Goal: Task Accomplishment & Management: Manage account settings

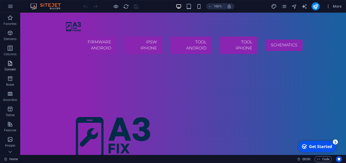
click at [14, 68] on p "Content" at bounding box center [10, 69] width 11 height 4
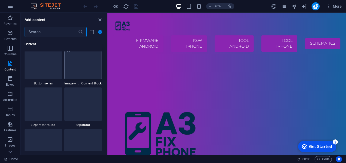
scroll to position [1341, 0]
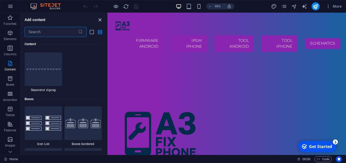
click at [98, 19] on icon "close panel" at bounding box center [100, 20] width 6 height 6
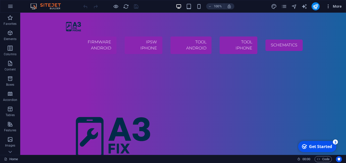
click at [327, 7] on icon "button" at bounding box center [327, 6] width 5 height 5
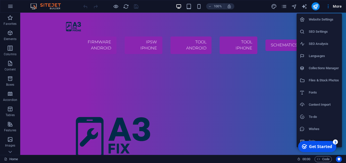
drag, startPoint x: 345, startPoint y: 31, endPoint x: 345, endPoint y: 44, distance: 13.7
click at [345, 44] on div at bounding box center [173, 81] width 346 height 163
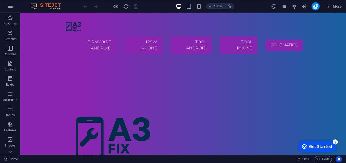
drag, startPoint x: 365, startPoint y: 48, endPoint x: 344, endPoint y: 44, distance: 21.6
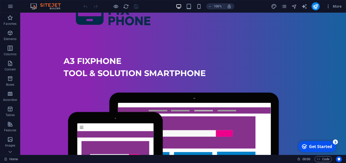
scroll to position [139, 0]
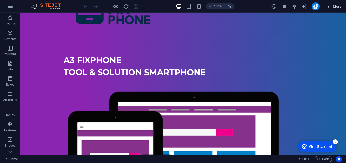
click at [334, 7] on span "More" at bounding box center [333, 6] width 16 height 5
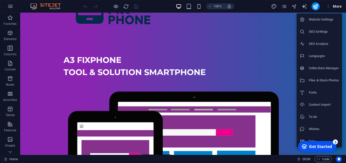
click at [314, 138] on h6 "Data" at bounding box center [323, 141] width 30 height 6
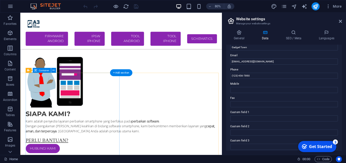
scroll to position [349, 0]
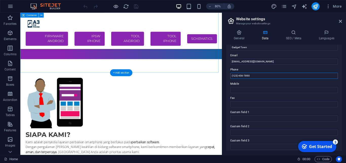
drag, startPoint x: 258, startPoint y: 81, endPoint x: 246, endPoint y: 83, distance: 12.8
drag, startPoint x: 255, startPoint y: 74, endPoint x: 206, endPoint y: 76, distance: 48.9
click at [230, 76] on input "(123) 456-7890" at bounding box center [284, 76] width 108 height 6
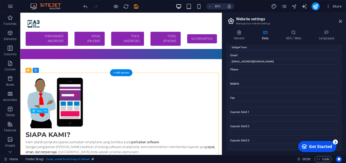
drag, startPoint x: 70, startPoint y: 140, endPoint x: 62, endPoint y: 142, distance: 8.0
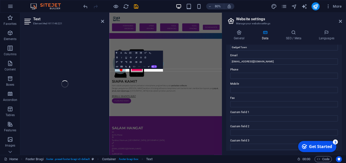
scroll to position [364, 0]
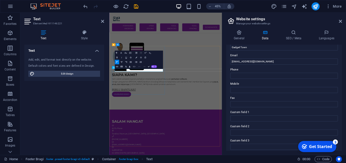
drag, startPoint x: 158, startPoint y: 138, endPoint x: 113, endPoint y: 140, distance: 45.6
copy p "[PHONE_NUMBER]"
click at [249, 76] on input "Phone" at bounding box center [284, 76] width 108 height 6
type input "[PHONE_NUMBER]"
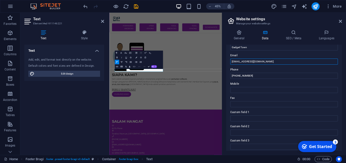
drag, startPoint x: 266, startPoint y: 60, endPoint x: 224, endPoint y: 61, distance: 42.5
click at [230, 61] on input "contact@a3fixphone.com" at bounding box center [284, 61] width 108 height 6
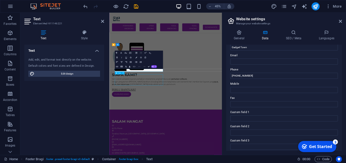
scroll to position [349, 0]
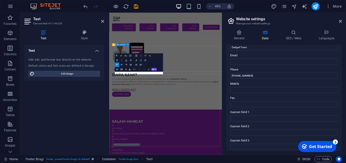
drag, startPoint x: 176, startPoint y: 145, endPoint x: 114, endPoint y: 147, distance: 61.8
drag, startPoint x: 178, startPoint y: 148, endPoint x: 118, endPoint y: 145, distance: 60.3
copy p "[EMAIL_ADDRESS][DOMAIN_NAME]"
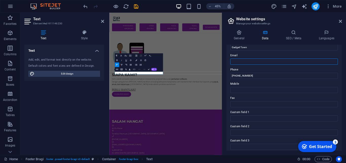
click at [238, 63] on input "Email" at bounding box center [284, 61] width 108 height 6
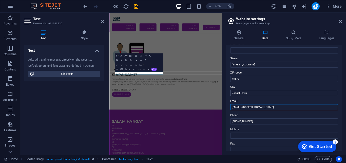
scroll to position [23, 0]
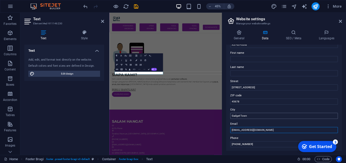
type input "[EMAIL_ADDRESS][DOMAIN_NAME]"
drag, startPoint x: 253, startPoint y: 116, endPoint x: 228, endPoint y: 116, distance: 25.3
click at [230, 116] on input "Gadget Town" at bounding box center [284, 116] width 108 height 6
type input "Padang pariaman"
drag, startPoint x: 252, startPoint y: 103, endPoint x: 210, endPoint y: 103, distance: 41.5
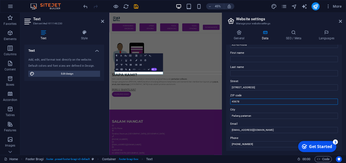
click at [230, 103] on input "45678" at bounding box center [284, 101] width 108 height 6
type input "25575"
drag, startPoint x: 253, startPoint y: 88, endPoint x: 219, endPoint y: 91, distance: 33.5
click at [230, 90] on input "123 Tech Road" at bounding box center [284, 87] width 108 height 6
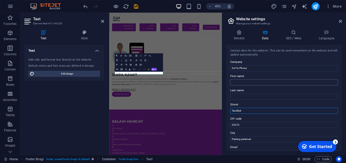
type input "Tandikat"
click at [262, 81] on input "First name" at bounding box center [284, 82] width 108 height 6
type input "a"
type input "Andri"
click at [340, 20] on icon at bounding box center [340, 21] width 3 height 4
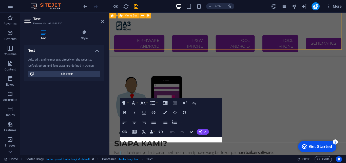
scroll to position [349, 0]
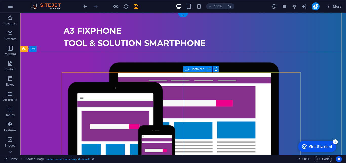
scroll to position [0, 0]
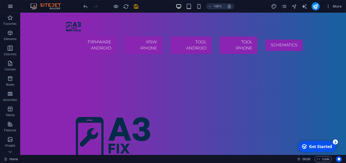
click at [10, 8] on icon "button" at bounding box center [10, 6] width 6 height 6
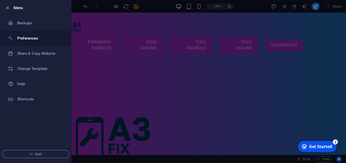
click at [35, 45] on li "Preferences" at bounding box center [35, 38] width 71 height 15
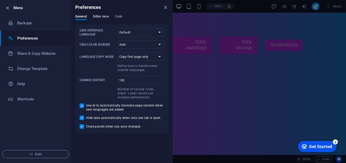
click at [99, 17] on span "Editor view" at bounding box center [101, 16] width 16 height 7
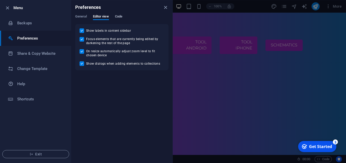
click at [118, 18] on span "Code" at bounding box center [118, 16] width 7 height 7
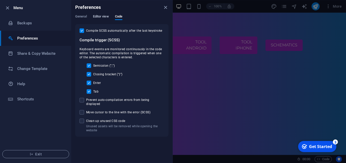
click at [94, 16] on span "Editor view" at bounding box center [101, 16] width 16 height 7
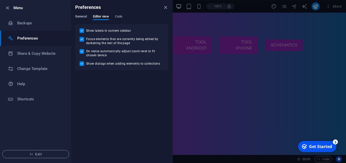
drag, startPoint x: 86, startPoint y: 14, endPoint x: 84, endPoint y: 15, distance: 2.6
click at [86, 14] on div "Preferences" at bounding box center [121, 7] width 101 height 14
click at [83, 15] on span "General" at bounding box center [81, 16] width 12 height 7
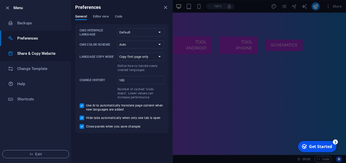
click at [40, 51] on h6 "Share & Copy Website" at bounding box center [40, 53] width 47 height 6
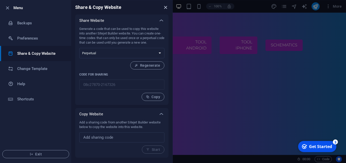
click at [166, 6] on icon "close" at bounding box center [165, 8] width 6 height 6
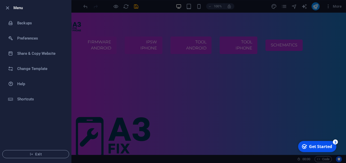
click at [98, 116] on div at bounding box center [173, 81] width 346 height 163
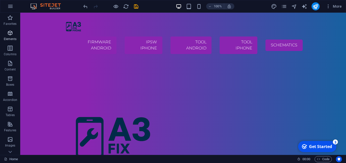
click at [12, 33] on icon "button" at bounding box center [10, 33] width 6 height 6
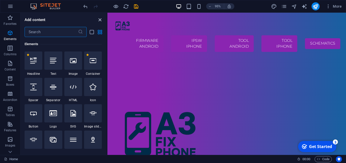
click at [101, 20] on icon "close panel" at bounding box center [100, 20] width 6 height 6
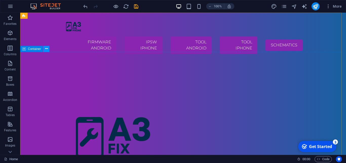
click at [47, 50] on icon at bounding box center [46, 48] width 3 height 5
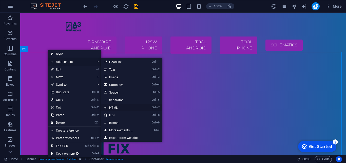
click at [123, 104] on link "Ctrl 7 HTML" at bounding box center [122, 107] width 42 height 8
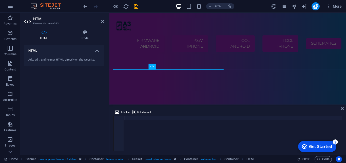
click at [131, 125] on div at bounding box center [232, 136] width 218 height 41
paste textarea "[EMAIL_ADDRESS][DOMAIN_NAME]"
type textarea "[EMAIL_ADDRESS][DOMAIN_NAME]"
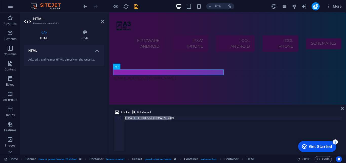
drag, startPoint x: 175, startPoint y: 119, endPoint x: 124, endPoint y: 114, distance: 51.1
click at [124, 116] on div "[EMAIL_ADDRESS][DOMAIN_NAME]" at bounding box center [232, 133] width 218 height 34
paste textarea "crossorigin="anonymous"></script>"
type textarea "crossorigin="anonymous"></script>"
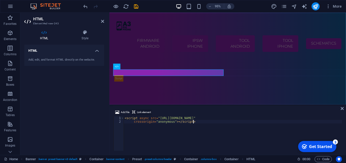
click at [147, 113] on span "Link element" at bounding box center [144, 112] width 14 height 6
click at [341, 109] on icon at bounding box center [341, 108] width 3 height 4
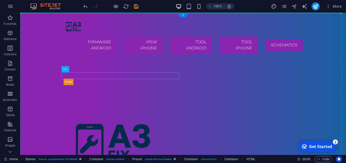
drag, startPoint x: 148, startPoint y: 75, endPoint x: 149, endPoint y: 63, distance: 12.7
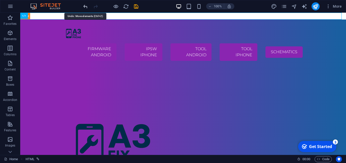
click at [86, 5] on icon "undo" at bounding box center [85, 7] width 6 height 6
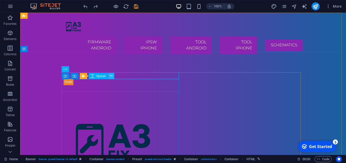
click at [111, 75] on icon at bounding box center [111, 75] width 3 height 5
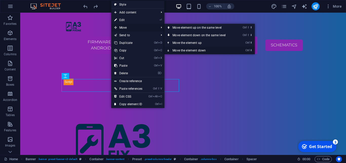
click at [186, 48] on link "Ctrl ⬇ Move the element down" at bounding box center [199, 51] width 71 height 8
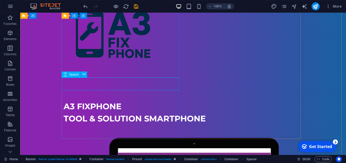
scroll to position [152, 0]
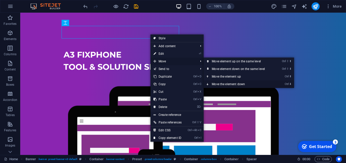
click at [228, 84] on link "Ctrl ⬇ Move the element down" at bounding box center [238, 84] width 71 height 8
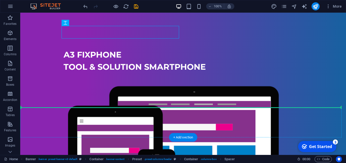
drag, startPoint x: 156, startPoint y: 32, endPoint x: 157, endPoint y: 114, distance: 81.5
click at [157, 114] on header "Firmware Android IPSW iPHONE TOOL ANDROID TOOL iPHONE SCHEMATICS a3 fixphone to…" at bounding box center [182, 71] width 325 height 420
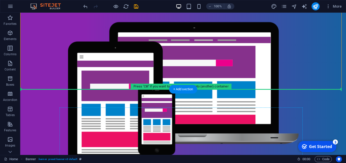
scroll to position [206, 0]
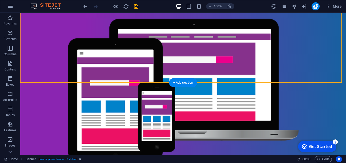
drag, startPoint x: 106, startPoint y: 52, endPoint x: 124, endPoint y: 57, distance: 19.3
click at [124, 57] on header "Firmware Android IPSW iPHONE TOOL ANDROID TOOL iPHONE SCHEMATICS a3 fixphone to…" at bounding box center [182, 16] width 325 height 420
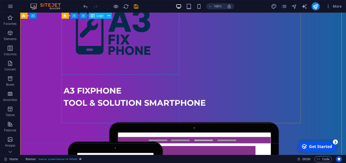
scroll to position [26, 0]
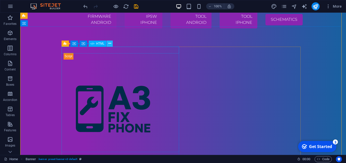
click at [110, 44] on icon at bounding box center [109, 43] width 3 height 5
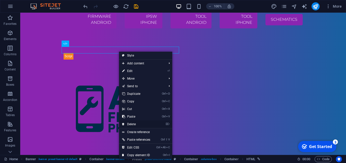
click at [127, 125] on link "⌦ Delete" at bounding box center [136, 124] width 34 height 8
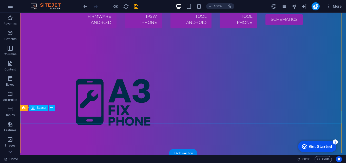
scroll to position [180, 0]
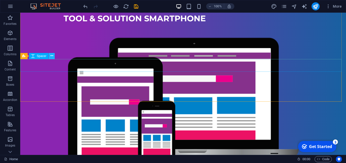
click at [53, 54] on icon at bounding box center [51, 55] width 3 height 5
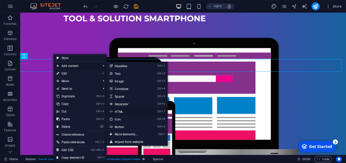
click at [127, 112] on link "Ctrl 7 HTML" at bounding box center [128, 112] width 42 height 8
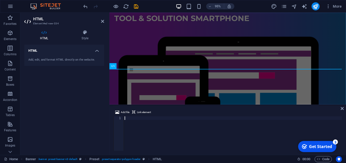
paste textarea "crossorigin="anonymous"></script>"
type textarea "crossorigin="anonymous"></script>"
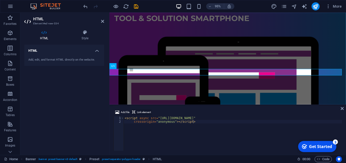
click at [147, 112] on span "Link element" at bounding box center [144, 112] width 14 height 6
click at [341, 108] on icon at bounding box center [341, 108] width 3 height 4
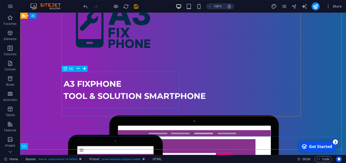
scroll to position [0, 0]
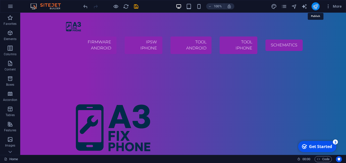
click at [316, 7] on icon "publish" at bounding box center [315, 7] width 6 height 6
click at [127, 7] on icon "reload" at bounding box center [126, 7] width 6 height 6
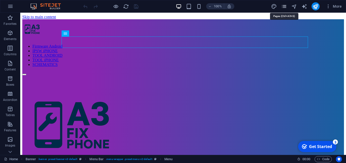
click at [284, 8] on icon "pages" at bounding box center [284, 7] width 6 height 6
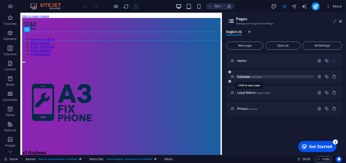
click at [248, 76] on span "Subpage /subpage" at bounding box center [249, 77] width 25 height 4
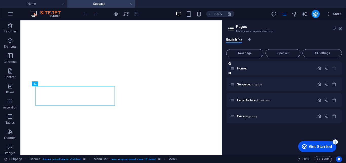
click at [254, 71] on div "Home /" at bounding box center [272, 68] width 84 height 6
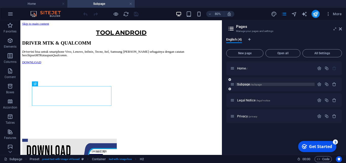
click at [250, 82] on span "Subpage /subpage" at bounding box center [249, 84] width 25 height 4
click at [321, 83] on icon "button" at bounding box center [319, 84] width 4 height 4
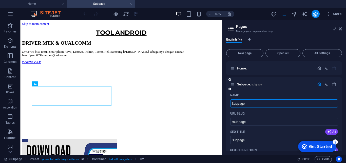
drag, startPoint x: 253, startPoint y: 104, endPoint x: 243, endPoint y: 103, distance: 10.2
click at [230, 105] on input "Subpage" at bounding box center [284, 103] width 108 height 8
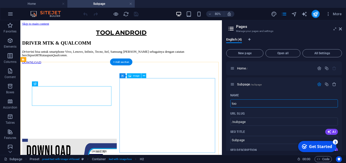
type input "to"
type input "/too"
type input "too"
type input "t"
type input "/"
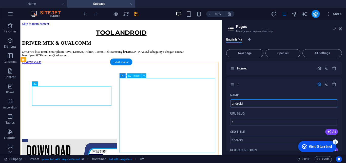
type input "androidt"
type input "/android"
type input "android"
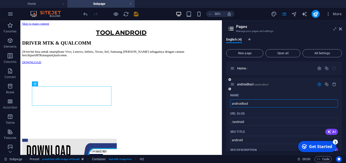
type input "androidtool"
type input "/androidtool"
type input "androidtool"
click at [250, 82] on span "androidtool /androidtool" at bounding box center [252, 84] width 31 height 4
click at [260, 72] on div "Home /" at bounding box center [284, 68] width 116 height 14
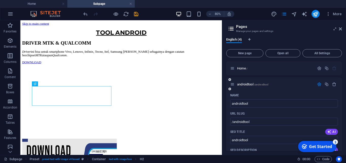
click at [317, 85] on icon "button" at bounding box center [319, 84] width 4 height 4
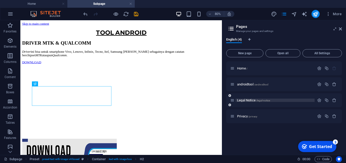
click at [248, 100] on span "Legal Notice /legal-notice" at bounding box center [253, 100] width 33 height 4
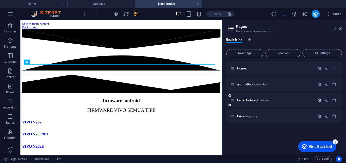
click at [319, 99] on icon "button" at bounding box center [319, 100] width 4 height 4
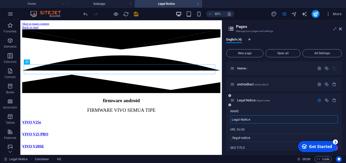
drag, startPoint x: 258, startPoint y: 120, endPoint x: 210, endPoint y: 117, distance: 47.9
click at [230, 117] on input "Legal Notice" at bounding box center [284, 119] width 108 height 8
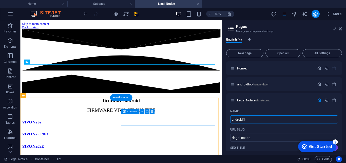
type input "androidfirm"
type input "/androidfir"
type input "androidfir"
type input "androidfirmwar"
type input "/androidfirmwa"
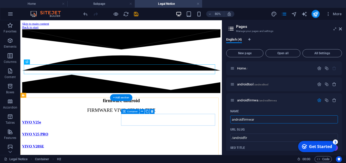
type input "androidfirmwa"
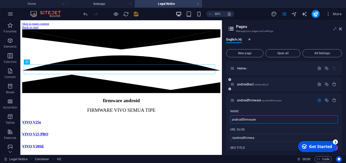
type input "androidfirmware"
type input "/androidfirmware"
type input "androidfirmware"
click at [317, 100] on icon "button" at bounding box center [319, 100] width 4 height 4
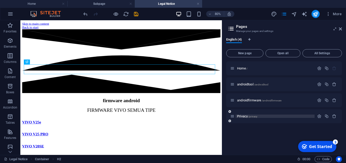
click at [253, 116] on span "/privacy" at bounding box center [252, 116] width 9 height 3
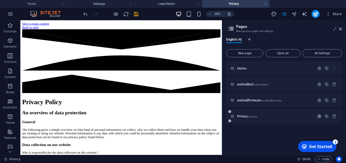
click at [317, 115] on icon "button" at bounding box center [319, 116] width 4 height 4
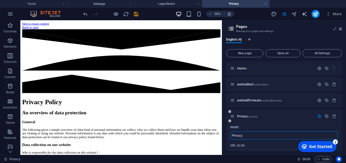
click at [317, 115] on icon "button" at bounding box center [319, 116] width 4 height 4
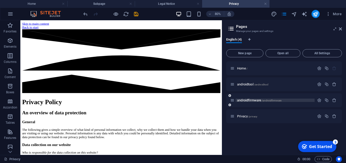
click at [264, 100] on span "/androidfirmware" at bounding box center [271, 100] width 20 height 3
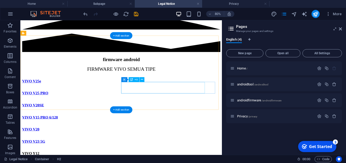
scroll to position [77, 0]
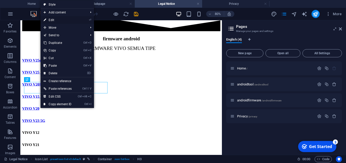
click at [57, 19] on link "⏎ Edit" at bounding box center [57, 20] width 34 height 8
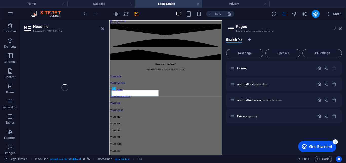
scroll to position [0, 0]
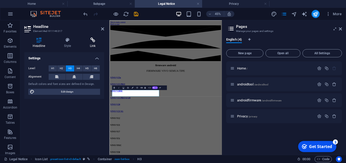
click at [95, 43] on h4 "Link" at bounding box center [92, 42] width 23 height 11
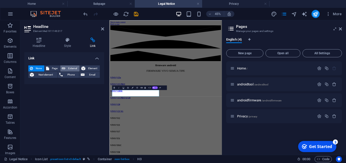
click at [68, 69] on span "External" at bounding box center [72, 68] width 11 height 6
select select "blank"
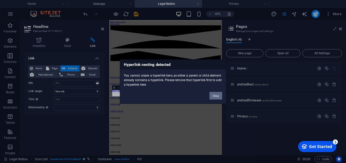
click at [213, 96] on button "Okay" at bounding box center [215, 96] width 13 height 8
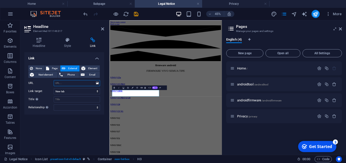
click at [67, 83] on input "URL" at bounding box center [77, 83] width 46 height 6
paste input "https://asia-sysupwsdl.vivoglobal.com/upgrade/official/officialFiles/PD2039F_EX…"
type input "https://asia-sysupwsdl.vivoglobal.com/upgrade/official/officialFiles/PD2039F_EX…"
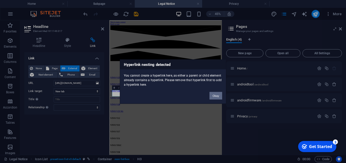
click at [215, 94] on button "Okay" at bounding box center [215, 96] width 13 height 8
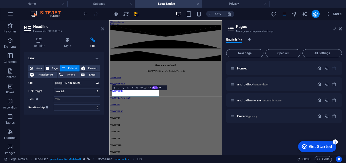
click at [104, 30] on icon at bounding box center [102, 29] width 3 height 4
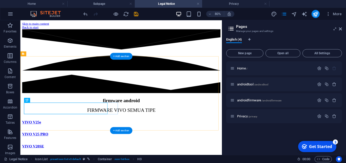
scroll to position [51, 0]
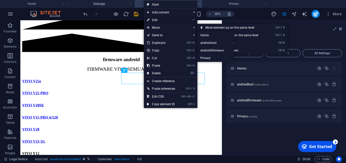
click at [166, 17] on link "⏎ Edit" at bounding box center [161, 20] width 34 height 8
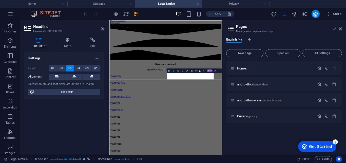
scroll to position [0, 0]
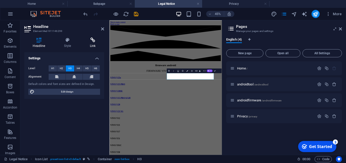
click at [94, 45] on h4 "Link" at bounding box center [92, 42] width 23 height 11
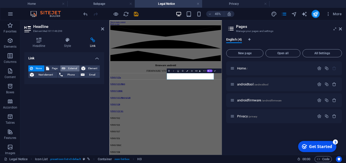
click at [71, 70] on span "External" at bounding box center [72, 68] width 11 height 6
select select "blank"
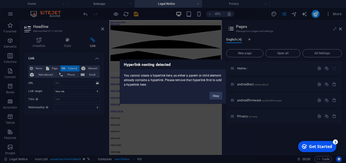
drag, startPoint x: 175, startPoint y: 157, endPoint x: 177, endPoint y: 89, distance: 68.1
click at [216, 93] on button "Okay" at bounding box center [215, 96] width 13 height 8
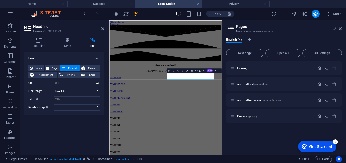
click at [86, 84] on input "URL" at bounding box center [77, 83] width 46 height 6
paste input "https://asia-sysupwsdl.vivoglobal.com/upgrade/official/officialFiles/PD2204F_EX…"
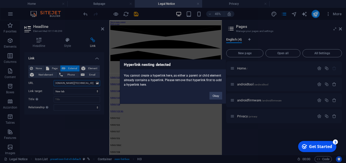
type input "https://asia-sysupwsdl.vivoglobal.com/upgrade/official/officialFiles/PD2204F_EX…"
click at [218, 95] on button "Okay" at bounding box center [215, 96] width 13 height 8
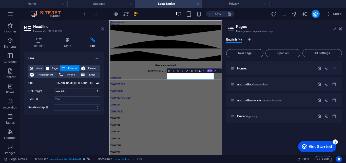
drag, startPoint x: 101, startPoint y: 29, endPoint x: 203, endPoint y: 81, distance: 114.6
click at [101, 29] on icon at bounding box center [102, 29] width 3 height 4
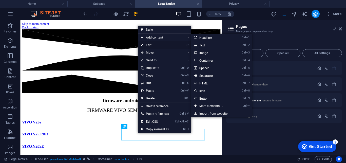
click at [155, 43] on link "⏎ Edit" at bounding box center [155, 45] width 34 height 8
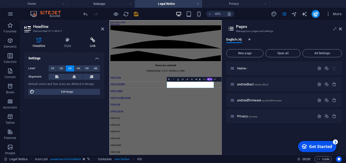
click at [89, 43] on h4 "Link" at bounding box center [92, 42] width 23 height 11
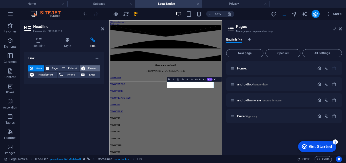
click at [82, 68] on icon at bounding box center [83, 68] width 4 height 6
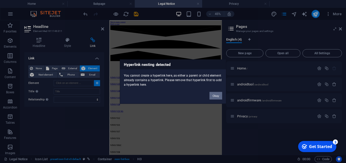
drag, startPoint x: 218, startPoint y: 96, endPoint x: 193, endPoint y: 154, distance: 62.8
click at [218, 96] on button "Okay" at bounding box center [215, 96] width 13 height 8
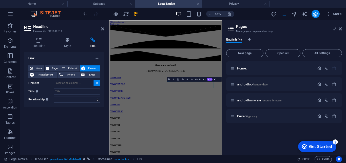
click at [68, 83] on input "Element" at bounding box center [74, 83] width 40 height 6
paste input "https://asia-sysupwsdl.vivoglobal.com/upgrade/official/officialFiles/PD1832F_EX…"
type input "https://asia-sysupwsdl.vivoglobal.com/upgrade/official/officialFiles/PD1832F_EX…"
click at [102, 29] on icon at bounding box center [102, 29] width 3 height 4
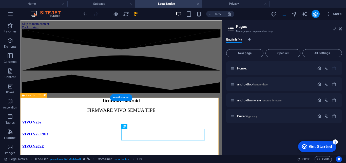
scroll to position [51, 0]
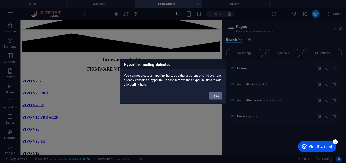
click at [212, 93] on button "Okay" at bounding box center [215, 96] width 13 height 8
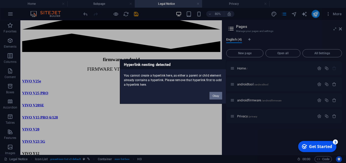
click at [217, 96] on button "Okay" at bounding box center [215, 96] width 13 height 8
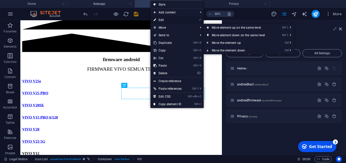
click at [162, 21] on link "⏎ Edit" at bounding box center [167, 20] width 34 height 8
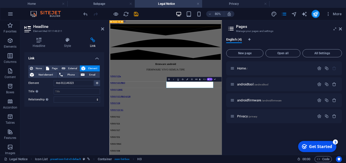
scroll to position [0, 0]
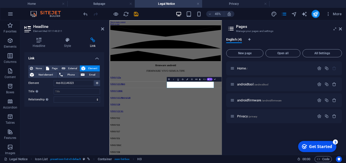
click at [92, 45] on h4 "Link" at bounding box center [92, 42] width 23 height 11
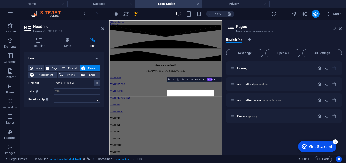
drag, startPoint x: 85, startPoint y: 80, endPoint x: 52, endPoint y: 81, distance: 32.4
click at [54, 82] on input "#ed-911146323" at bounding box center [74, 83] width 40 height 6
click at [57, 81] on input "#ed-911146323" at bounding box center [74, 83] width 40 height 6
drag, startPoint x: 55, startPoint y: 83, endPoint x: 76, endPoint y: 85, distance: 21.6
click at [76, 85] on input "#ed-911146323" at bounding box center [74, 83] width 40 height 6
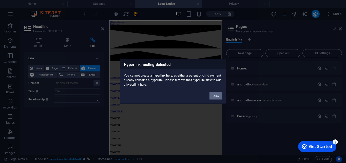
click at [217, 98] on button "Okay" at bounding box center [215, 96] width 13 height 8
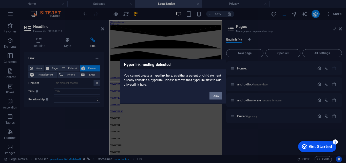
click at [216, 95] on button "Okay" at bounding box center [215, 96] width 13 height 8
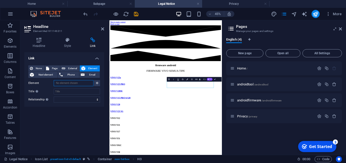
click at [70, 84] on input "Element" at bounding box center [74, 83] width 40 height 6
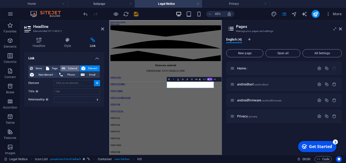
click at [65, 66] on button "External" at bounding box center [69, 68] width 19 height 6
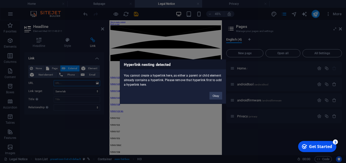
select select "blank"
click at [211, 95] on button "Okay" at bounding box center [215, 96] width 13 height 8
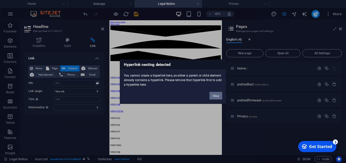
click at [221, 96] on button "Okay" at bounding box center [215, 96] width 13 height 8
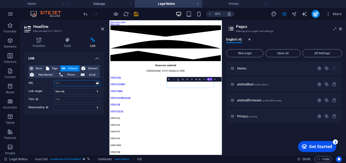
paste input "https://asia-sysupwsdl.vivoglobal.com/upgrade/official/officialFiles/PD1832F_EX…"
type input "https://asia-sysupwsdl.vivoglobal.com/upgrade/official/officialFiles/PD1832F_EX…"
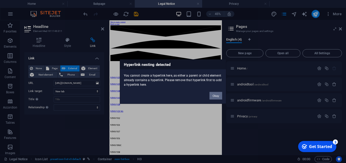
click at [217, 94] on button "Okay" at bounding box center [215, 96] width 13 height 8
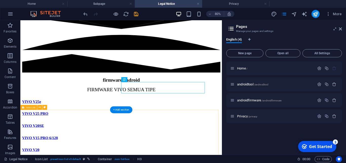
scroll to position [77, 0]
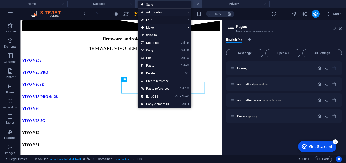
click at [162, 19] on link "⏎ Edit" at bounding box center [155, 20] width 34 height 8
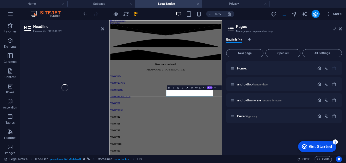
scroll to position [0, 0]
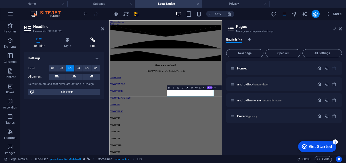
click at [88, 45] on h4 "Link" at bounding box center [92, 42] width 23 height 11
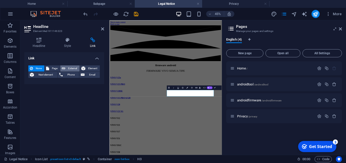
click at [75, 67] on span "External" at bounding box center [72, 68] width 11 height 6
select select "blank"
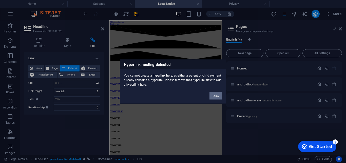
click at [218, 96] on button "Okay" at bounding box center [215, 96] width 13 height 8
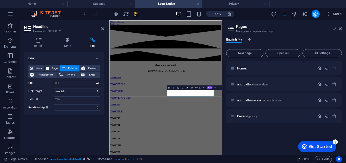
click at [82, 82] on input "URL" at bounding box center [77, 83] width 46 height 6
paste input "https://asia-sysupwsdl.vivoglobal.com/upgrade/official/officialFiles/PD2167F_EX…"
type input "https://asia-sysupwsdl.vivoglobal.com/upgrade/official/officialFiles/PD2167F_EX…"
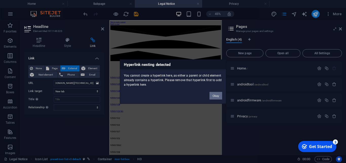
click at [217, 95] on button "Okay" at bounding box center [215, 96] width 13 height 8
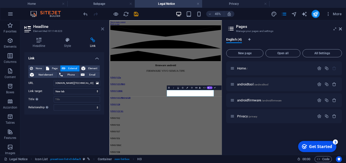
click at [102, 31] on header "Headline Element #ed-911146323" at bounding box center [64, 26] width 80 height 13
click at [103, 29] on icon at bounding box center [102, 29] width 3 height 4
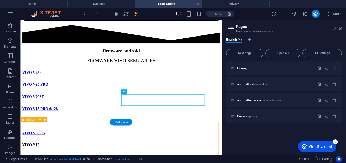
scroll to position [114, 0]
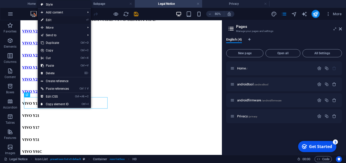
click at [55, 18] on link "⏎ Edit" at bounding box center [55, 20] width 34 height 8
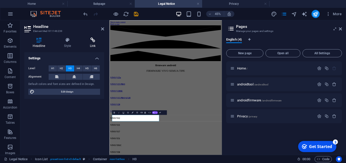
click at [96, 43] on h4 "Link" at bounding box center [92, 42] width 23 height 11
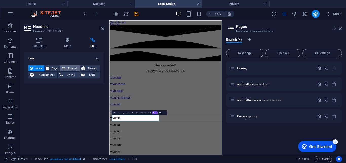
click at [74, 68] on span "External" at bounding box center [72, 68] width 11 height 6
select select "blank"
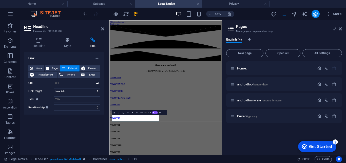
paste input "https://asia-sysupwsdl.vivoglobal.com/upgrade/official/officialFiles/PD1901BF_E…"
type input "https://asia-sysupwsdl.vivoglobal.com/upgrade/official/officialFiles/PD1901BF_E…"
click at [102, 29] on icon at bounding box center [102, 29] width 3 height 4
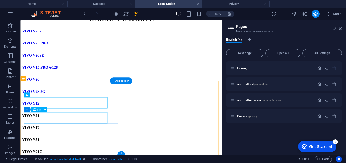
click at [44, 151] on div "VIVO Y17" at bounding box center [146, 154] width 248 height 6
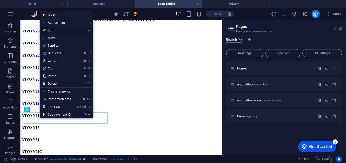
click at [59, 30] on link "⏎ Edit" at bounding box center [57, 31] width 34 height 8
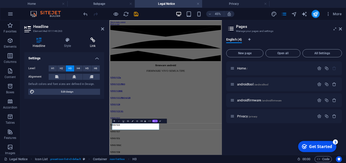
click at [94, 40] on icon at bounding box center [92, 39] width 23 height 5
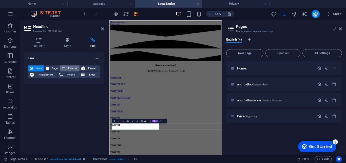
click at [73, 66] on span "External" at bounding box center [72, 68] width 11 height 6
select select "blank"
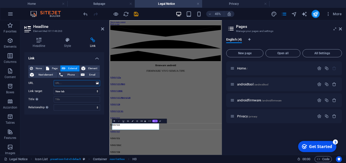
click at [86, 85] on input "URL" at bounding box center [77, 83] width 46 height 6
paste input "https://asia-sysupwsdl.vivoglobal.com/upgrade/official/officialFiles/PD1901F_EX…"
type input "https://asia-sysupwsdl.vivoglobal.com/upgrade/official/officialFiles/PD1901F_EX…"
click at [101, 29] on icon at bounding box center [102, 29] width 3 height 4
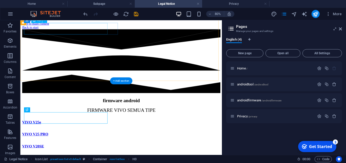
scroll to position [114, 0]
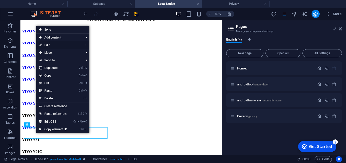
click at [58, 45] on link "⏎ Edit" at bounding box center [53, 45] width 34 height 8
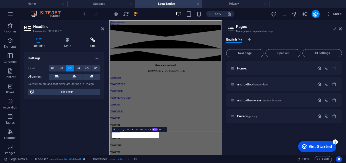
click at [91, 46] on h4 "Link" at bounding box center [92, 42] width 23 height 11
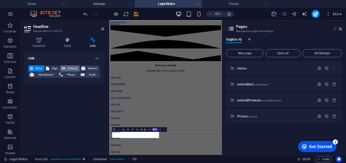
click at [75, 67] on span "External" at bounding box center [72, 68] width 11 height 6
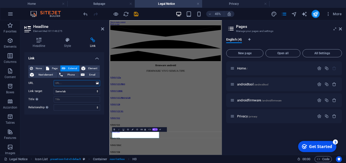
select select "blank"
click at [76, 83] on input "URL" at bounding box center [77, 83] width 46 height 6
paste input "https://asia-sysupwsdl.vivoglobal.com/upgrade/official/officialFiles/PD1818HF_E…"
type input "https://asia-sysupwsdl.vivoglobal.com/upgrade/official/officialFiles/PD1818HF_E…"
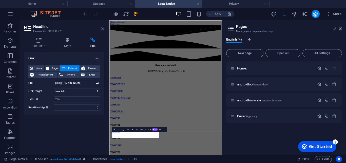
click at [102, 28] on icon at bounding box center [102, 29] width 3 height 4
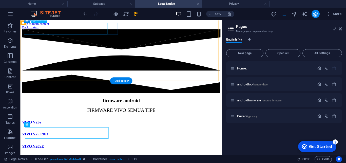
scroll to position [114, 0]
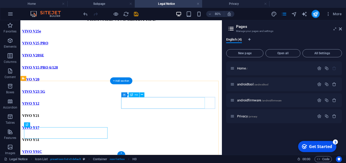
click at [173, 136] on div "VIVO Y21" at bounding box center [146, 139] width 248 height 6
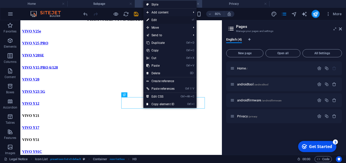
click at [157, 18] on link "⏎ Edit" at bounding box center [160, 20] width 34 height 8
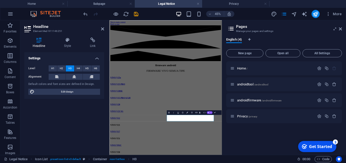
click at [96, 42] on icon at bounding box center [92, 39] width 23 height 5
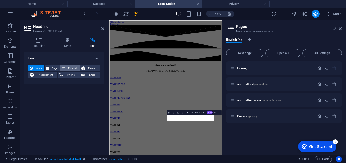
click at [75, 68] on span "External" at bounding box center [72, 68] width 11 height 6
select select "blank"
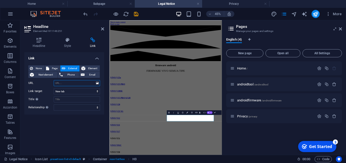
click at [83, 81] on input "URL" at bounding box center [77, 83] width 46 height 6
paste input "https://asia-sysupwsdl.vivoglobal.com/upgrade/official/officialFiles/PD2139F_EX…"
type input "https://asia-sysupwsdl.vivoglobal.com/upgrade/official/officialFiles/PD2139F_EX…"
click at [101, 29] on icon at bounding box center [102, 29] width 3 height 4
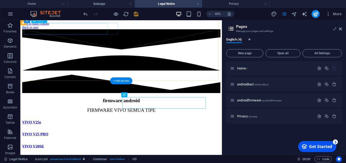
scroll to position [114, 0]
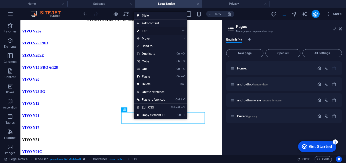
click at [151, 28] on link "⏎ Edit" at bounding box center [151, 31] width 34 height 8
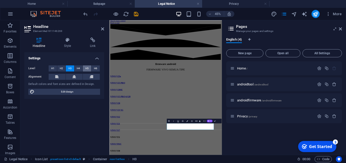
scroll to position [0, 0]
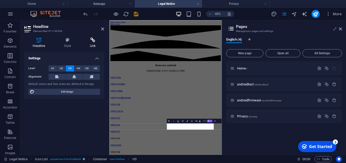
click at [89, 41] on icon at bounding box center [92, 39] width 23 height 5
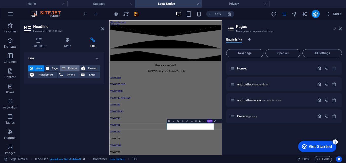
click at [73, 68] on span "External" at bounding box center [72, 68] width 11 height 6
select select "blank"
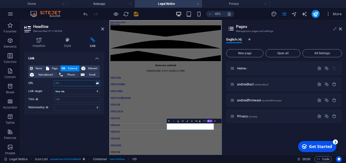
click at [81, 85] on input "URL" at bounding box center [77, 83] width 46 height 6
paste input "https://asia-sysupwsdl.vivoglobal.com/upgrade/official/officialFiles/PD2044F_EX…"
type input "https://asia-sysupwsdl.vivoglobal.com/upgrade/official/officialFiles/PD2044F_EX…"
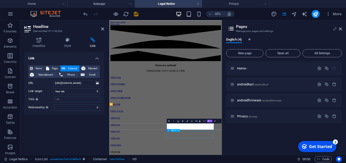
scroll to position [114, 0]
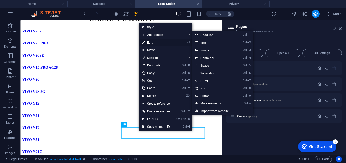
click at [164, 41] on link "⏎ Edit" at bounding box center [156, 43] width 34 height 8
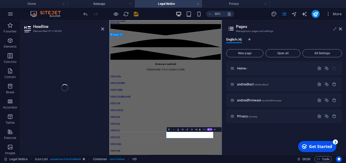
scroll to position [0, 0]
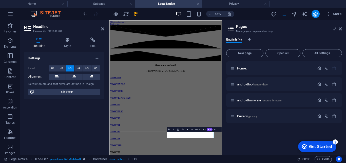
click at [92, 43] on h4 "Link" at bounding box center [92, 42] width 23 height 11
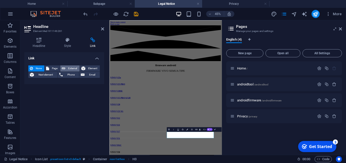
click at [71, 68] on span "External" at bounding box center [72, 68] width 11 height 6
select select "blank"
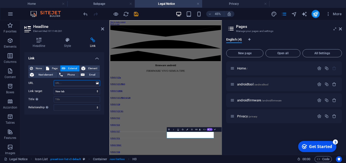
paste input "https://asia-sysupwsdl.vivoglobal.com/upgrade/official/officialFiles/PD1987F_EX…"
type input "https://asia-sysupwsdl.vivoglobal.com/upgrade/official/officialFiles/PD1987F_EX…"
click at [103, 30] on icon at bounding box center [102, 29] width 3 height 4
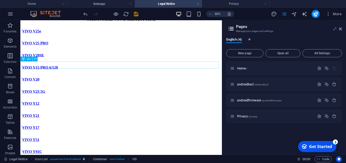
scroll to position [0, 0]
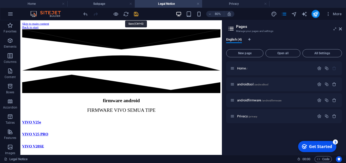
click at [134, 15] on icon "save" at bounding box center [136, 14] width 6 height 6
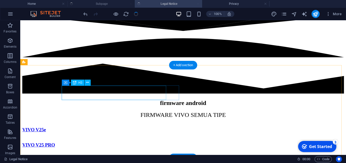
scroll to position [147, 0]
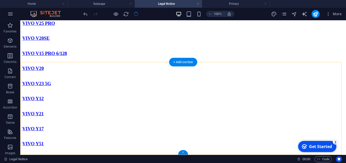
click at [183, 151] on div "+" at bounding box center [183, 152] width 10 height 5
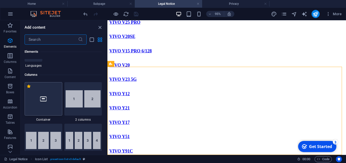
scroll to position [205, 0]
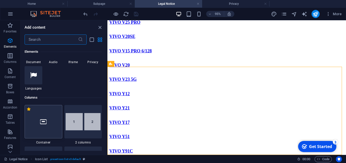
click at [41, 115] on div at bounding box center [44, 121] width 38 height 33
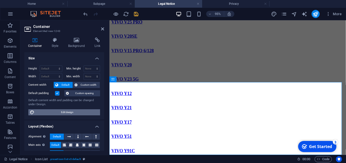
scroll to position [217, 0]
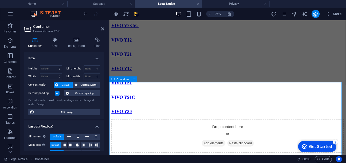
click at [212, 146] on span "Add elements" at bounding box center [218, 149] width 25 height 7
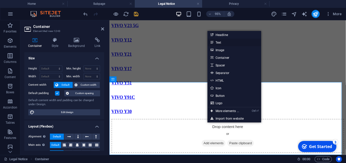
click at [227, 41] on link "Text" at bounding box center [234, 42] width 54 height 8
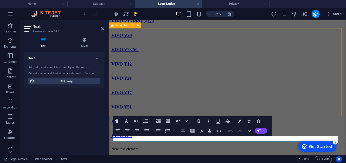
scroll to position [181, 0]
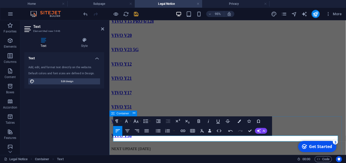
click at [210, 158] on div "NEXT UPDATE 12 SEPTEMBER 2025" at bounding box center [233, 155] width 245 height 5
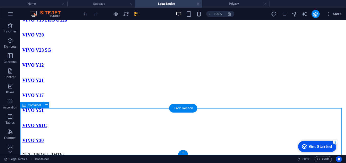
scroll to position [194, 0]
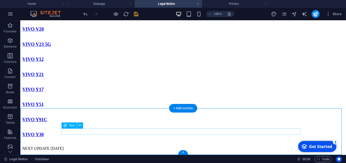
click at [135, 146] on div "NEXT UPDATE 12 SEPTEMBER 2025" at bounding box center [182, 148] width 321 height 5
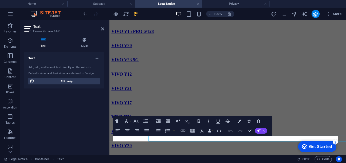
scroll to position [181, 0]
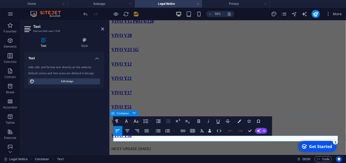
drag, startPoint x: 180, startPoint y: 145, endPoint x: 112, endPoint y: 145, distance: 67.8
click at [112, 153] on div "NEXT UPDATE 12 SEPTEMBER 2025" at bounding box center [233, 155] width 245 height 5
click at [130, 120] on button "Font Family" at bounding box center [127, 121] width 9 height 10
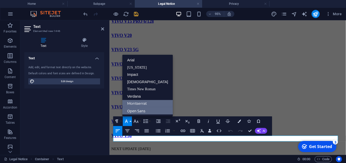
scroll to position [0, 0]
click at [136, 101] on link "Montserrat" at bounding box center [147, 103] width 51 height 7
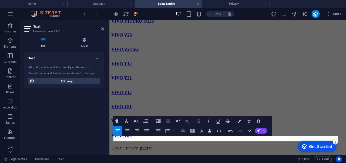
click at [196, 122] on icon "button" at bounding box center [199, 121] width 6 height 6
click at [209, 121] on icon "button" at bounding box center [208, 121] width 6 height 6
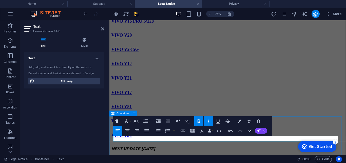
click at [185, 153] on div "NEXT UPDATE 12 SEPTEMBER 2025" at bounding box center [233, 155] width 245 height 5
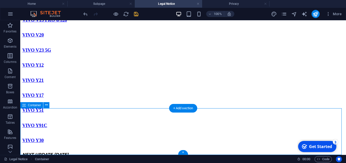
scroll to position [194, 0]
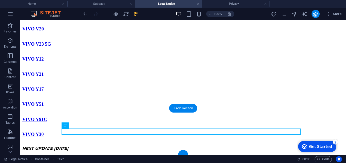
click at [139, 146] on div "NEXT UPDATE 12 SEPTEMBER 2025" at bounding box center [182, 148] width 321 height 5
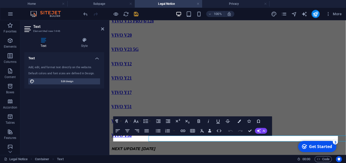
scroll to position [181, 0]
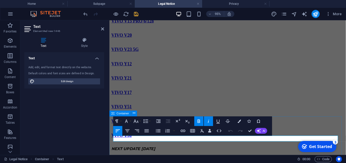
drag, startPoint x: 191, startPoint y: 147, endPoint x: 114, endPoint y: 142, distance: 77.1
click at [111, 153] on div "NEXT UPDATE 12 SEPTEMBER 2025" at bounding box center [233, 155] width 245 height 5
click at [127, 130] on icon "button" at bounding box center [127, 131] width 6 height 6
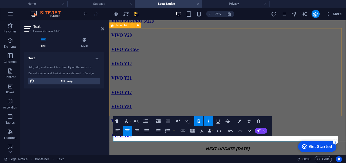
click at [168, 104] on div "VIVO Y12 VIVO Y21 VIVO Y17 VIVO Y51 VIVO Y91C VIVO Y30" at bounding box center [233, 103] width 245 height 90
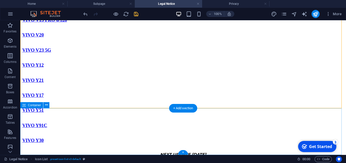
scroll to position [194, 0]
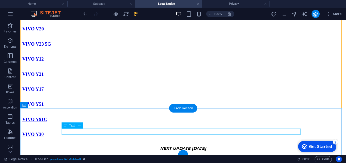
click at [194, 146] on div "NEXT UPDATE 12 SEPTEMBER 2025" at bounding box center [182, 148] width 321 height 5
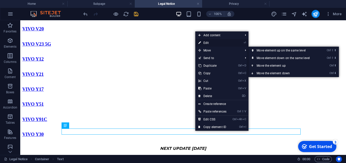
click at [218, 41] on link "⏎ Edit" at bounding box center [212, 43] width 34 height 8
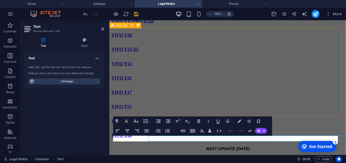
scroll to position [181, 0]
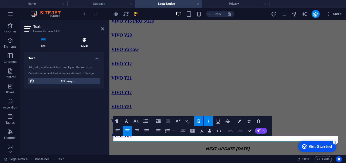
click at [81, 43] on h4 "Style" at bounding box center [84, 42] width 39 height 11
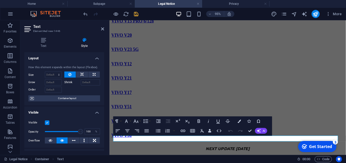
scroll to position [120, 0]
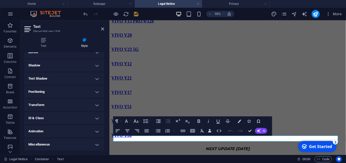
click at [89, 132] on h4 "Animation" at bounding box center [64, 131] width 80 height 12
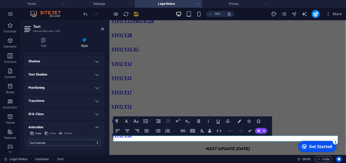
scroll to position [136, 0]
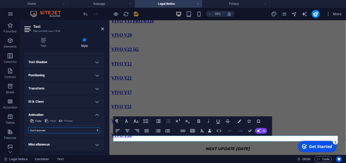
select select "pulse"
click option "Pulse" at bounding box center [0, 0] width 0 height 0
type input ".5"
select select "scroll"
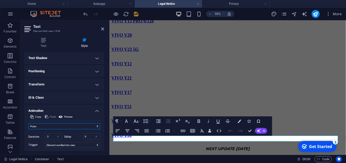
click at [28, 123] on select "Don't animate Show / Hide Slide up/down Zoom in/out Slide left to right Slide r…" at bounding box center [64, 126] width 72 height 6
select select "flash"
click option "Blink" at bounding box center [0, 0] width 0 height 0
click at [49, 139] on input ".5" at bounding box center [53, 136] width 16 height 6
drag, startPoint x: 49, startPoint y: 140, endPoint x: 42, endPoint y: 142, distance: 7.1
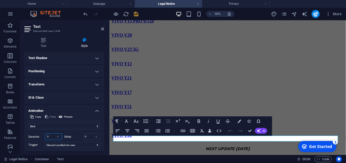
click at [45, 139] on input ".5" at bounding box center [53, 136] width 16 height 6
type input "5"
click at [28, 123] on select "Don't animate Show / Hide Slide up/down Zoom in/out Slide left to right Slide r…" at bounding box center [64, 126] width 72 height 6
click option "Blink" at bounding box center [0, 0] width 0 height 0
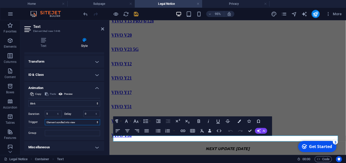
click at [45, 119] on select "No automatic trigger On page load Element scrolled into view" at bounding box center [72, 122] width 55 height 6
click option "Element scrolled into view" at bounding box center [0, 0] width 0 height 0
click at [86, 117] on input "0" at bounding box center [91, 114] width 16 height 6
click at [28, 100] on select "Don't animate Show / Hide Slide up/down Zoom in/out Slide left to right Slide r…" at bounding box center [64, 103] width 72 height 6
click option "Blink" at bounding box center [0, 0] width 0 height 0
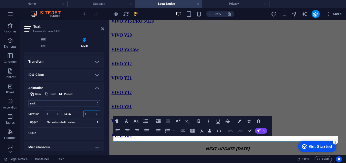
drag, startPoint x: 86, startPoint y: 118, endPoint x: 79, endPoint y: 119, distance: 7.1
click at [83, 117] on input "1" at bounding box center [91, 114] width 16 height 6
type input "0"
click at [28, 100] on select "Don't animate Show / Hide Slide up/down Zoom in/out Slide left to right Slide r…" at bounding box center [64, 103] width 72 height 6
click option "Blink" at bounding box center [0, 0] width 0 height 0
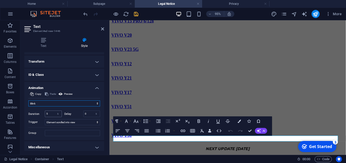
scroll to position [166, 0]
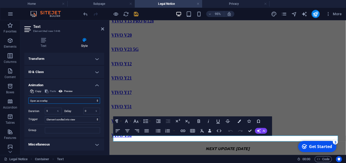
click option "Open as overlay" at bounding box center [0, 0] width 0 height 0
click at [28, 95] on select "Don't animate Show / Hide Slide up/down Zoom in/out Slide left to right Slide r…" at bounding box center [64, 98] width 72 height 6
select select "flash"
click option "Blink" at bounding box center [0, 0] width 0 height 0
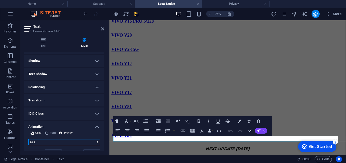
scroll to position [97, 0]
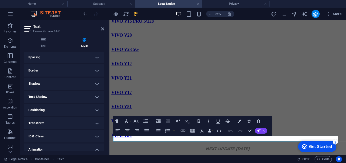
click at [93, 101] on h4 "Text Shadow" at bounding box center [64, 97] width 80 height 12
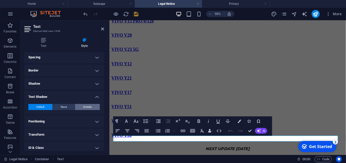
click at [83, 110] on span "Outside" at bounding box center [87, 107] width 9 height 6
type input "2"
type input "4"
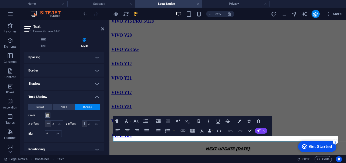
click at [45, 118] on button "Color" at bounding box center [48, 115] width 6 height 6
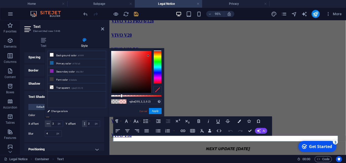
type input "rgba(255, 0, 0, 0.2)"
drag, startPoint x: 147, startPoint y: 60, endPoint x: 152, endPoint y: 49, distance: 12.6
click at [152, 49] on div "rgba(255, 0, 0, 0.2) Supported formats #0852ed rgb(8, 82, 237) rgba(8, 82, 237,…" at bounding box center [136, 119] width 56 height 142
click at [153, 110] on button "Apply" at bounding box center [155, 111] width 13 height 6
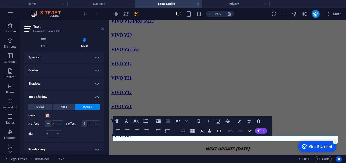
click at [102, 29] on icon at bounding box center [102, 29] width 3 height 4
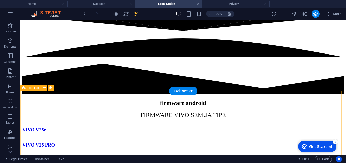
scroll to position [52, 0]
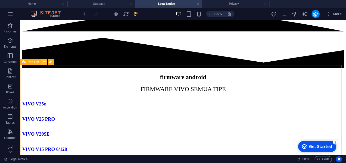
click at [45, 62] on icon at bounding box center [44, 61] width 3 height 5
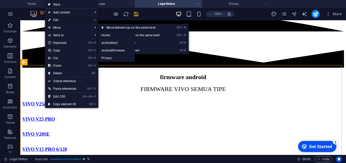
click at [56, 17] on link "⏎ Edit" at bounding box center [62, 20] width 34 height 8
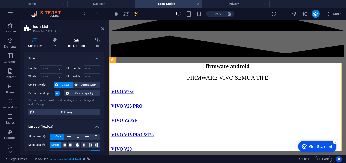
select select "rem"
click at [59, 44] on h4 "Style" at bounding box center [56, 42] width 16 height 11
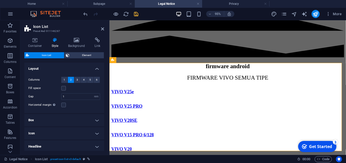
scroll to position [22, 0]
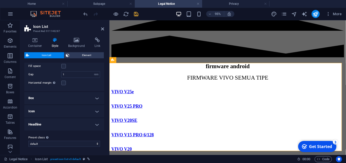
click at [92, 98] on h4 "Box" at bounding box center [64, 98] width 80 height 12
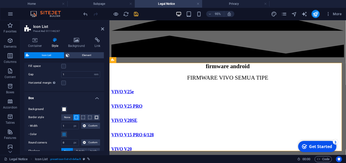
scroll to position [45, 0]
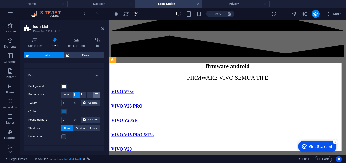
click at [95, 95] on span at bounding box center [97, 95] width 4 height 4
click at [76, 93] on span at bounding box center [76, 95] width 4 height 4
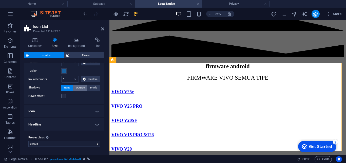
click at [78, 91] on span "Outside" at bounding box center [80, 88] width 9 height 6
type input "rgba(0, 0, 0, 0.2)"
type input "2"
type input "4"
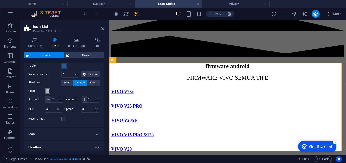
click at [46, 93] on span at bounding box center [48, 91] width 4 height 4
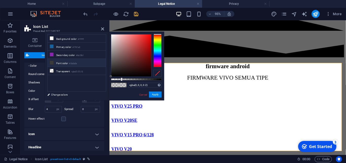
click at [75, 59] on li "Font color #3a3a3a" at bounding box center [77, 63] width 58 height 8
type input "#3a3a3a"
click at [155, 94] on button "Apply" at bounding box center [155, 94] width 13 height 6
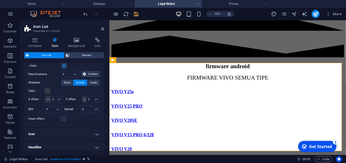
scroll to position [125, 0]
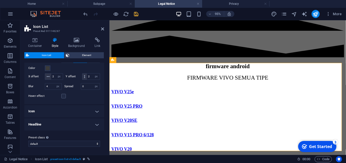
click at [92, 111] on h4 "Icon" at bounding box center [64, 111] width 80 height 12
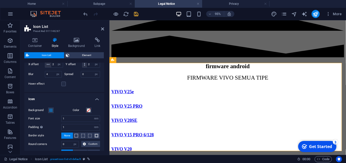
scroll to position [171, 0]
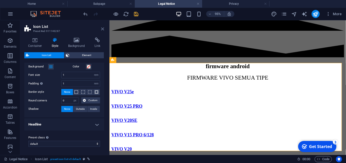
click at [102, 29] on icon at bounding box center [102, 29] width 3 height 4
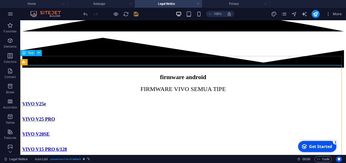
click at [298, 86] on div "FIRMWARE VIVO SEMUA TIPE" at bounding box center [182, 89] width 321 height 7
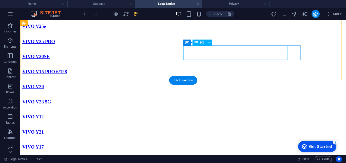
scroll to position [155, 0]
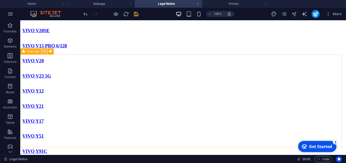
click at [43, 54] on button at bounding box center [44, 51] width 6 height 6
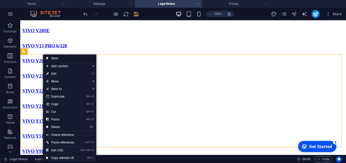
click at [60, 59] on link "Style" at bounding box center [69, 58] width 53 height 8
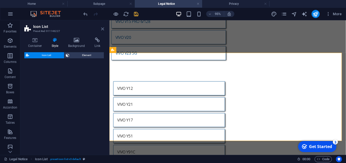
click at [103, 27] on icon at bounding box center [102, 29] width 3 height 4
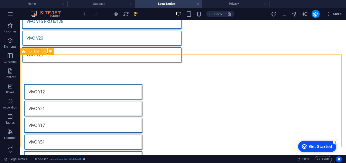
click at [44, 53] on icon at bounding box center [44, 51] width 3 height 5
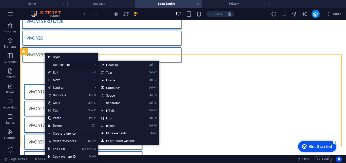
click at [56, 68] on span "Add content" at bounding box center [68, 65] width 46 height 8
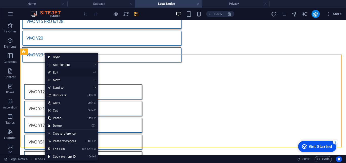
click at [56, 69] on link "⏎ Edit" at bounding box center [62, 73] width 34 height 8
select select "rem"
select select "px"
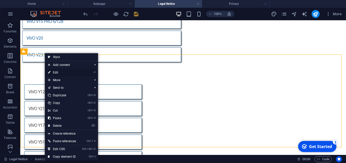
select select "px"
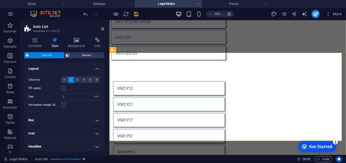
scroll to position [22, 0]
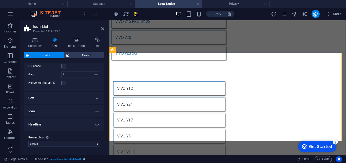
click at [92, 97] on h4 "Box" at bounding box center [64, 98] width 80 height 12
click at [95, 112] on h4 "Icon" at bounding box center [64, 111] width 80 height 12
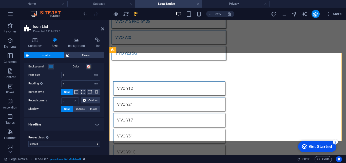
scroll to position [187, 0]
drag, startPoint x: 101, startPoint y: 28, endPoint x: 84, endPoint y: 12, distance: 23.6
click at [101, 28] on icon at bounding box center [102, 29] width 3 height 4
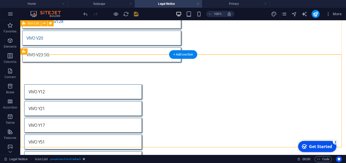
click at [115, 46] on div "VIVO V25e VIVO V25 PRO VIVO V20SE VIVO V15 PRO 6/128 VIVO V20 VIVO V23 5G" at bounding box center [182, 13] width 325 height 102
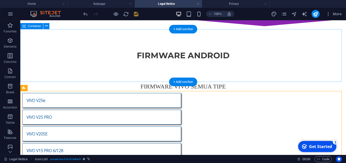
scroll to position [0, 0]
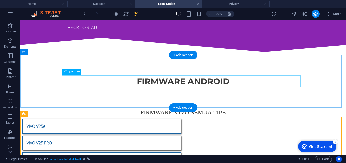
click at [159, 81] on div "firmware android" at bounding box center [183, 81] width 239 height 12
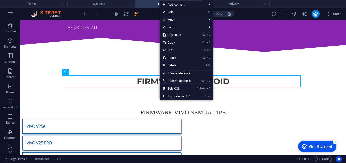
click at [176, 9] on link "⏎ Edit" at bounding box center [176, 12] width 34 height 8
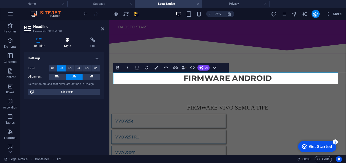
click at [62, 43] on h4 "Style" at bounding box center [69, 42] width 26 height 11
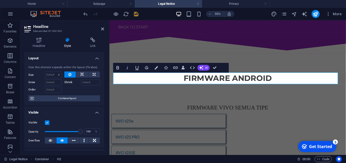
scroll to position [46, 0]
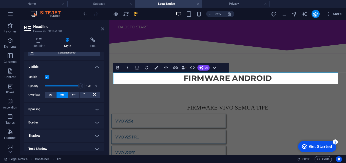
click at [103, 28] on icon at bounding box center [102, 29] width 3 height 4
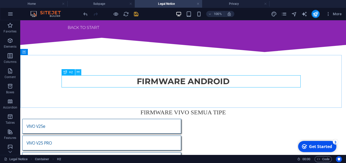
click at [77, 72] on button at bounding box center [78, 72] width 6 height 6
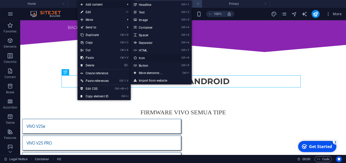
drag, startPoint x: 153, startPoint y: 59, endPoint x: 44, endPoint y: 41, distance: 110.7
click at [153, 59] on link "Ctrl 8 Icon" at bounding box center [152, 58] width 42 height 8
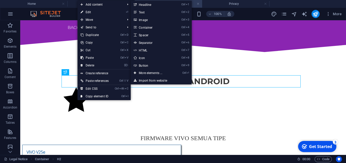
select select "xMidYMid"
select select "px"
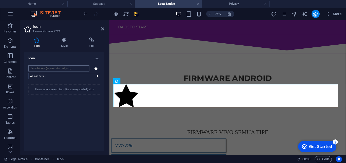
click at [64, 68] on input "search" at bounding box center [58, 68] width 61 height 6
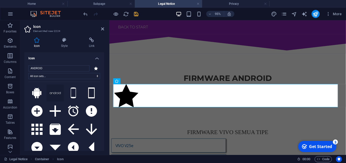
type input "ANDROID"
click at [60, 97] on button at bounding box center [55, 92] width 17 height 17
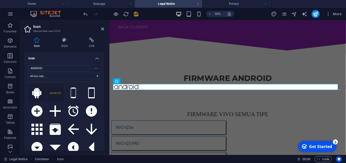
click at [38, 95] on icon at bounding box center [36, 92] width 9 height 11
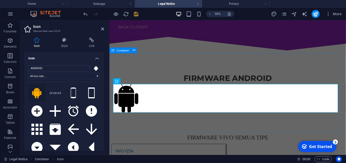
click at [137, 63] on div "firmware android" at bounding box center [233, 97] width 249 height 84
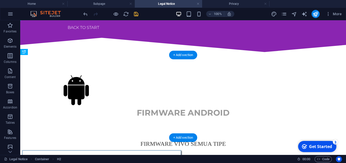
drag, startPoint x: 161, startPoint y: 78, endPoint x: 163, endPoint y: 102, distance: 23.6
click at [163, 102] on div "firmware android firmware android" at bounding box center [182, 97] width 247 height 84
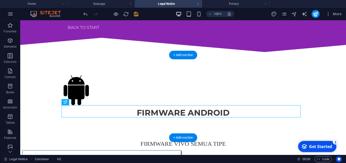
click at [71, 93] on figure at bounding box center [183, 90] width 239 height 31
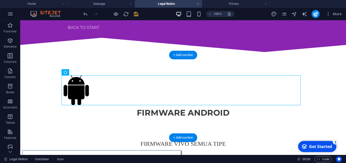
drag, startPoint x: 73, startPoint y: 92, endPoint x: 176, endPoint y: 94, distance: 102.7
click at [176, 94] on figure at bounding box center [183, 90] width 239 height 31
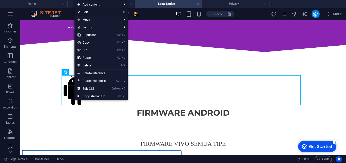
click at [92, 11] on link "⏎ Edit" at bounding box center [91, 12] width 34 height 8
select select "xMidYMid"
select select "px"
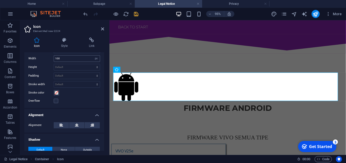
scroll to position [159, 0]
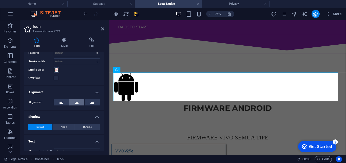
click at [76, 101] on icon at bounding box center [77, 102] width 4 height 6
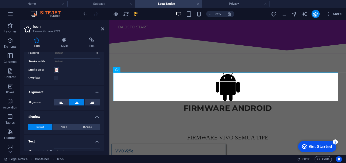
scroll to position [167, 0]
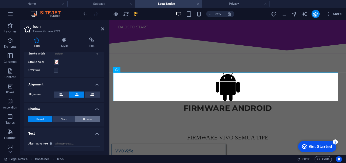
click at [83, 120] on span "Outside" at bounding box center [87, 119] width 9 height 6
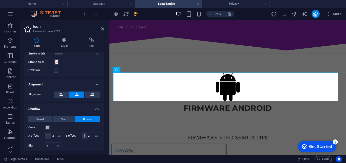
type input "2"
type input "4"
click at [103, 29] on icon at bounding box center [102, 29] width 3 height 4
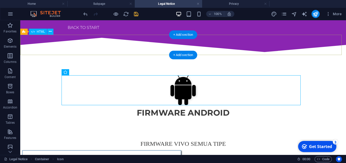
click at [60, 44] on div at bounding box center [182, 45] width 325 height 20
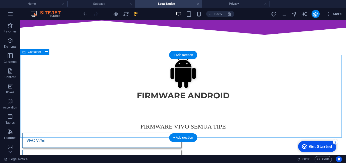
scroll to position [0, 0]
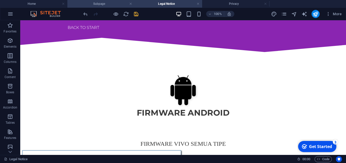
click at [86, 4] on h4 "Subpage" at bounding box center [100, 4] width 67 height 6
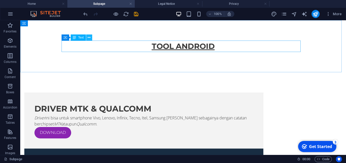
click at [89, 36] on icon at bounding box center [89, 37] width 3 height 5
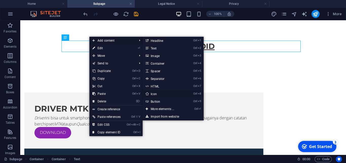
click at [155, 94] on link "Ctrl 8 Icon" at bounding box center [163, 94] width 42 height 8
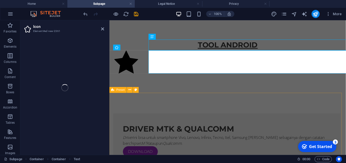
select select "xMidYMid"
select select "px"
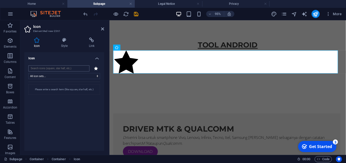
click at [70, 67] on input "search" at bounding box center [58, 68] width 61 height 6
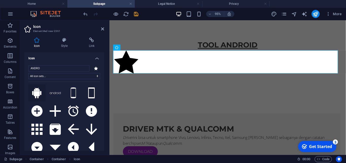
type input "ANDRO"
click at [32, 98] on button at bounding box center [36, 92] width 17 height 17
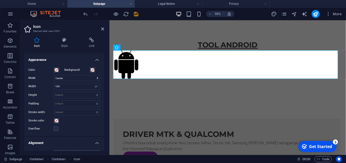
scroll to position [154, 0]
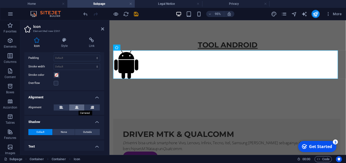
click at [76, 105] on button at bounding box center [76, 107] width 15 height 6
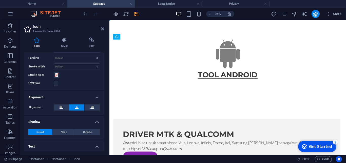
drag, startPoint x: 227, startPoint y: 67, endPoint x: 228, endPoint y: 44, distance: 23.3
click at [228, 44] on div "TOOL ANDROID" at bounding box center [233, 61] width 239 height 43
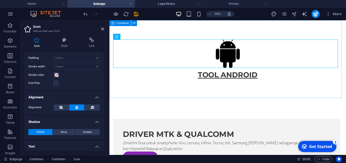
click at [231, 97] on div "TOOL ANDROID" at bounding box center [233, 61] width 249 height 83
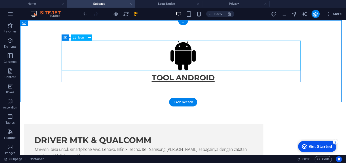
click at [180, 55] on figure at bounding box center [183, 55] width 239 height 31
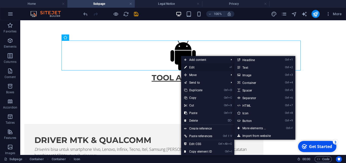
click at [191, 68] on link "⏎ Edit" at bounding box center [198, 68] width 34 height 8
select select "xMidYMid"
select select "px"
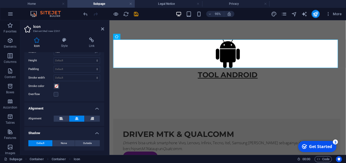
scroll to position [145, 0]
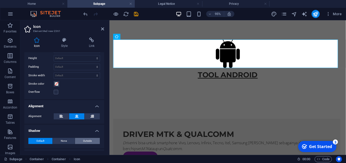
click at [83, 140] on span "Outside" at bounding box center [87, 141] width 9 height 6
type input "2"
type input "4"
click at [102, 31] on header "Icon Element #ed-new-2361" at bounding box center [64, 26] width 80 height 13
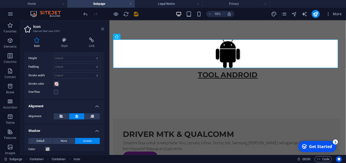
click at [102, 31] on icon at bounding box center [102, 29] width 3 height 4
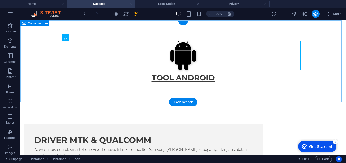
click at [29, 31] on div "TOOL ANDROID" at bounding box center [182, 61] width 325 height 83
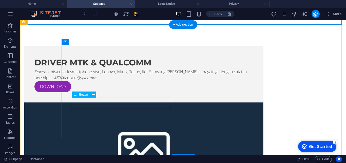
scroll to position [0, 0]
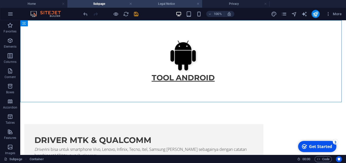
click at [149, 4] on h4 "Legal Notice" at bounding box center [168, 4] width 67 height 6
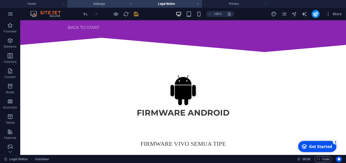
click at [108, 4] on h4 "Subpage" at bounding box center [100, 4] width 67 height 6
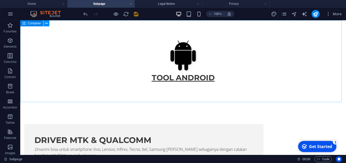
click at [47, 23] on icon at bounding box center [46, 23] width 3 height 5
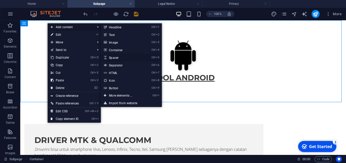
click at [127, 54] on link "Ctrl 5 Spacer" at bounding box center [122, 58] width 42 height 8
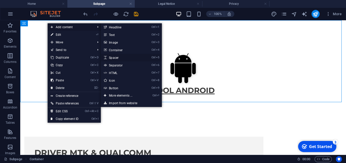
select select "px"
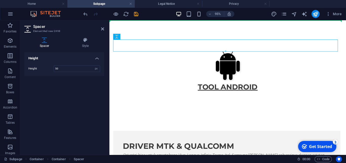
drag, startPoint x: 148, startPoint y: 46, endPoint x: 148, endPoint y: 28, distance: 17.2
click at [148, 28] on div "TOOL ANDROID" at bounding box center [233, 68] width 249 height 96
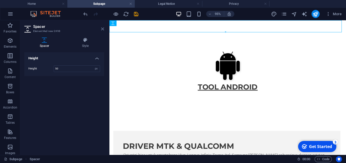
click at [103, 29] on icon at bounding box center [102, 29] width 3 height 4
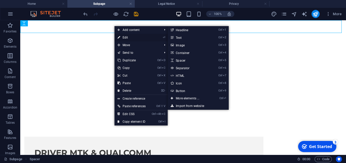
click at [122, 35] on link "⏎ Edit" at bounding box center [131, 38] width 34 height 8
select select "px"
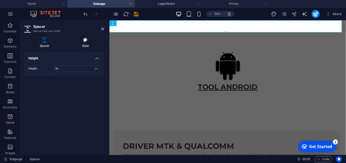
click at [81, 40] on icon at bounding box center [85, 39] width 37 height 5
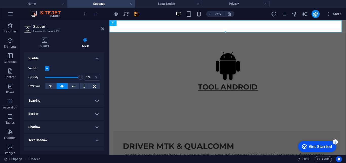
click at [92, 102] on h4 "Spacing" at bounding box center [64, 100] width 80 height 12
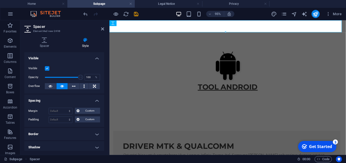
click at [92, 102] on h4 "Spacing" at bounding box center [64, 98] width 80 height 9
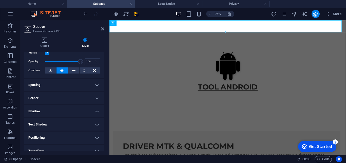
scroll to position [61, 0]
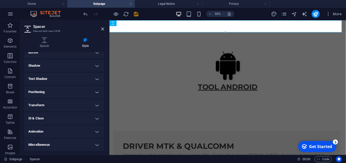
click at [93, 102] on h4 "Transform" at bounding box center [64, 105] width 80 height 12
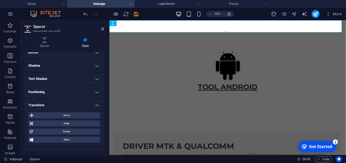
click at [93, 102] on h4 "Transform" at bounding box center [64, 103] width 80 height 9
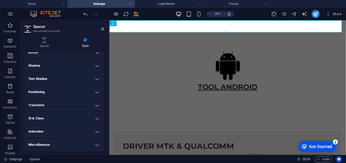
click at [90, 114] on h4 "ID & Class" at bounding box center [64, 118] width 80 height 12
click at [90, 114] on h4 "ID & Class" at bounding box center [64, 116] width 80 height 9
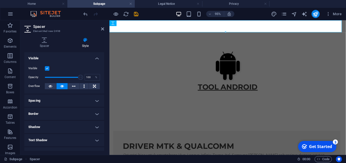
click at [47, 68] on label at bounding box center [47, 68] width 5 height 5
click at [0, 0] on input "Visible" at bounding box center [0, 0] width 0 height 0
click at [47, 67] on label at bounding box center [47, 68] width 5 height 5
click at [0, 0] on input "Visible" at bounding box center [0, 0] width 0 height 0
type input "100"
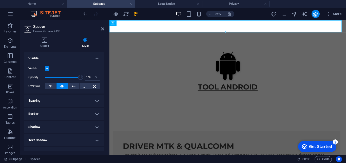
drag, startPoint x: 75, startPoint y: 76, endPoint x: 86, endPoint y: 81, distance: 11.8
click at [82, 79] on div "Opacity 100 %" at bounding box center [64, 77] width 72 height 8
click at [89, 86] on button at bounding box center [94, 86] width 11 height 6
click at [91, 111] on h4 "Border" at bounding box center [64, 114] width 80 height 12
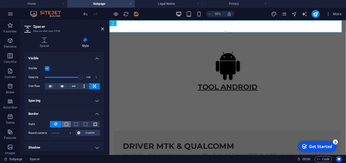
click at [65, 122] on span at bounding box center [67, 124] width 4 height 4
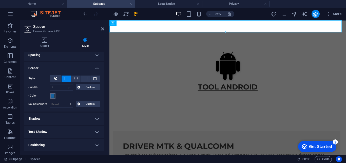
click at [55, 96] on div "- Color" at bounding box center [64, 96] width 72 height 6
click at [55, 96] on button "- Color" at bounding box center [53, 96] width 6 height 6
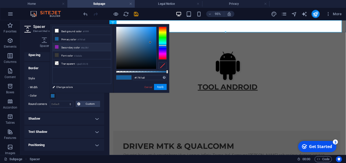
click at [62, 46] on li "Secondary color #8a25b1" at bounding box center [82, 47] width 58 height 8
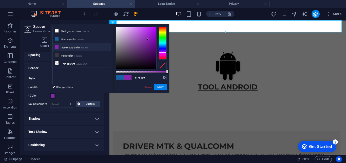
type input "#8a25b1"
click at [155, 86] on button "Apply" at bounding box center [160, 87] width 13 height 6
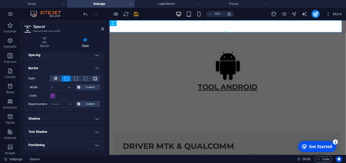
click at [91, 119] on h4 "Shadow" at bounding box center [64, 118] width 80 height 12
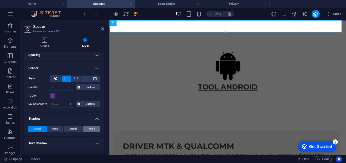
click at [88, 126] on span "Inside" at bounding box center [91, 129] width 7 height 6
type input "rgba(0, 0, 0, 0.2)"
type input "2"
drag, startPoint x: 47, startPoint y: 135, endPoint x: 57, endPoint y: 128, distance: 11.7
click at [47, 135] on span at bounding box center [48, 137] width 4 height 4
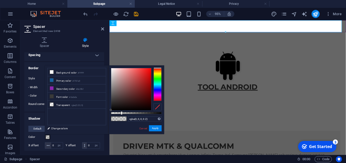
drag, startPoint x: 231, startPoint y: 131, endPoint x: 167, endPoint y: 116, distance: 65.2
drag, startPoint x: 121, startPoint y: 113, endPoint x: 160, endPoint y: 116, distance: 38.8
click at [160, 116] on div "rgba(0, 0, 0, 0.96) Supported formats #0852ed rgb(8, 82, 237) rgba(8, 82, 237, …" at bounding box center [136, 136] width 56 height 142
type input "rgba(0, 0, 0, 0.965)"
click at [158, 130] on button "Apply" at bounding box center [155, 128] width 13 height 6
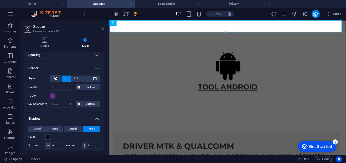
click at [102, 28] on icon at bounding box center [102, 29] width 3 height 4
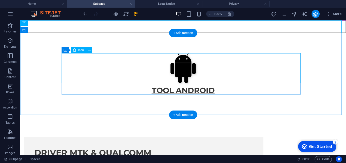
click at [127, 57] on figure at bounding box center [183, 68] width 239 height 31
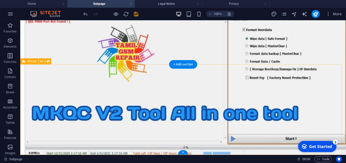
scroll to position [639, 0]
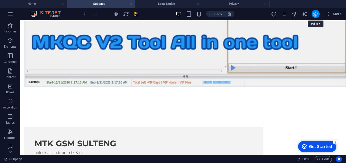
click at [317, 15] on icon "publish" at bounding box center [315, 14] width 6 height 6
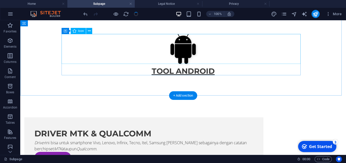
scroll to position [0, 0]
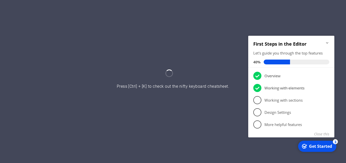
click at [0, 0] on iframe at bounding box center [0, 0] width 0 height 0
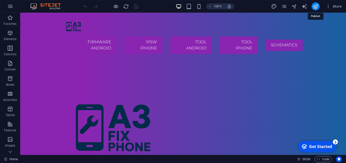
click at [316, 6] on icon "publish" at bounding box center [315, 7] width 6 height 6
click at [284, 5] on icon "pages" at bounding box center [284, 7] width 6 height 6
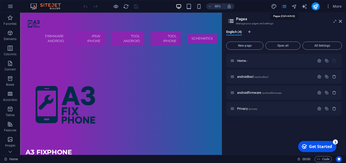
click at [284, 5] on icon "pages" at bounding box center [284, 7] width 6 height 6
click at [330, 9] on icon "button" at bounding box center [327, 6] width 5 height 5
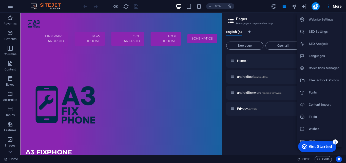
click at [331, 16] on li "Website Settings" at bounding box center [318, 19] width 45 height 12
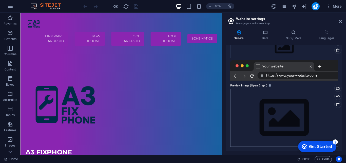
scroll to position [37, 0]
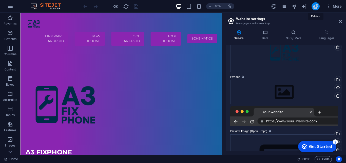
click at [317, 7] on icon "publish" at bounding box center [315, 7] width 6 height 6
